Goal: Find specific page/section: Find specific page/section

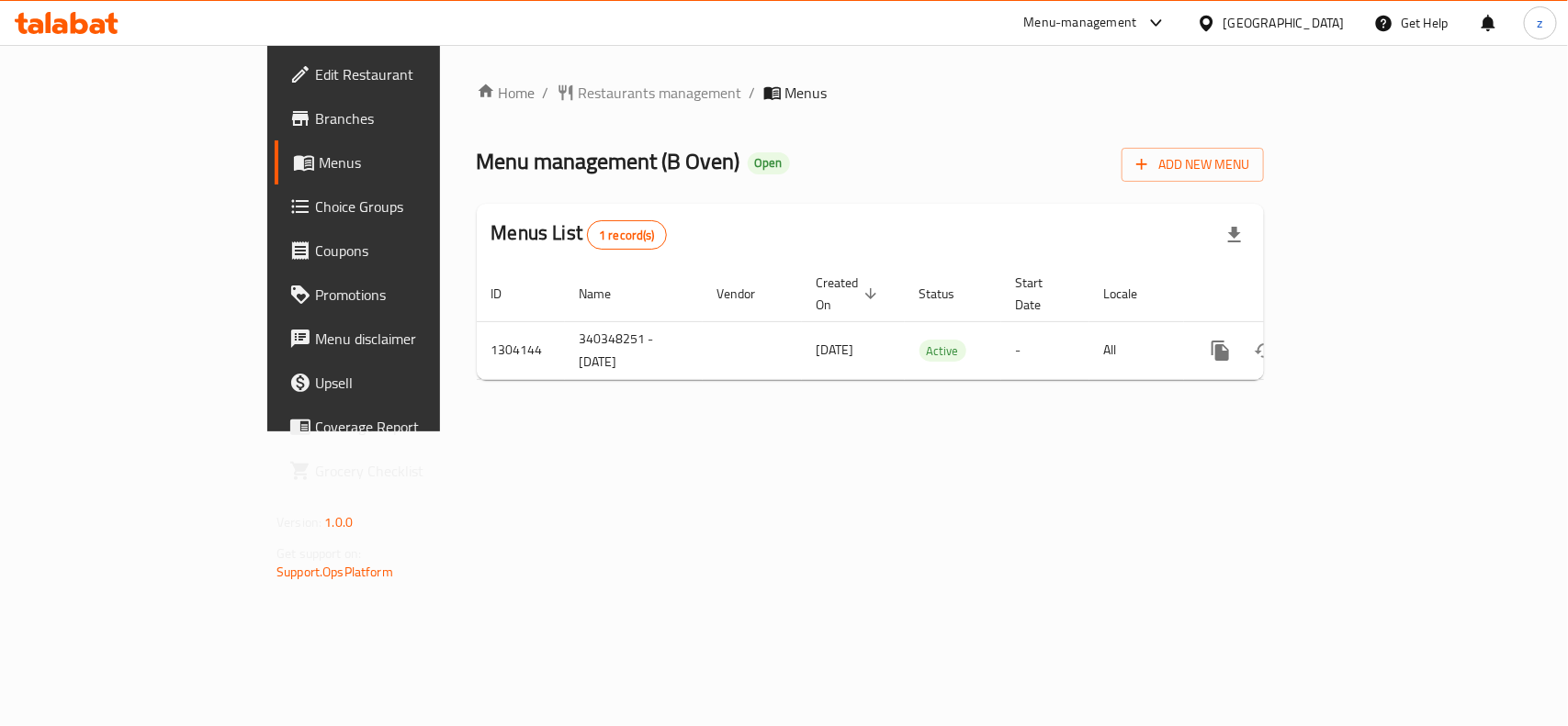
click at [315, 84] on span "Edit Restaurant" at bounding box center [414, 74] width 200 height 22
click at [315, 126] on span "Branches" at bounding box center [414, 118] width 200 height 22
click at [315, 69] on span "Edit Restaurant" at bounding box center [414, 74] width 200 height 22
